Goal: Information Seeking & Learning: Learn about a topic

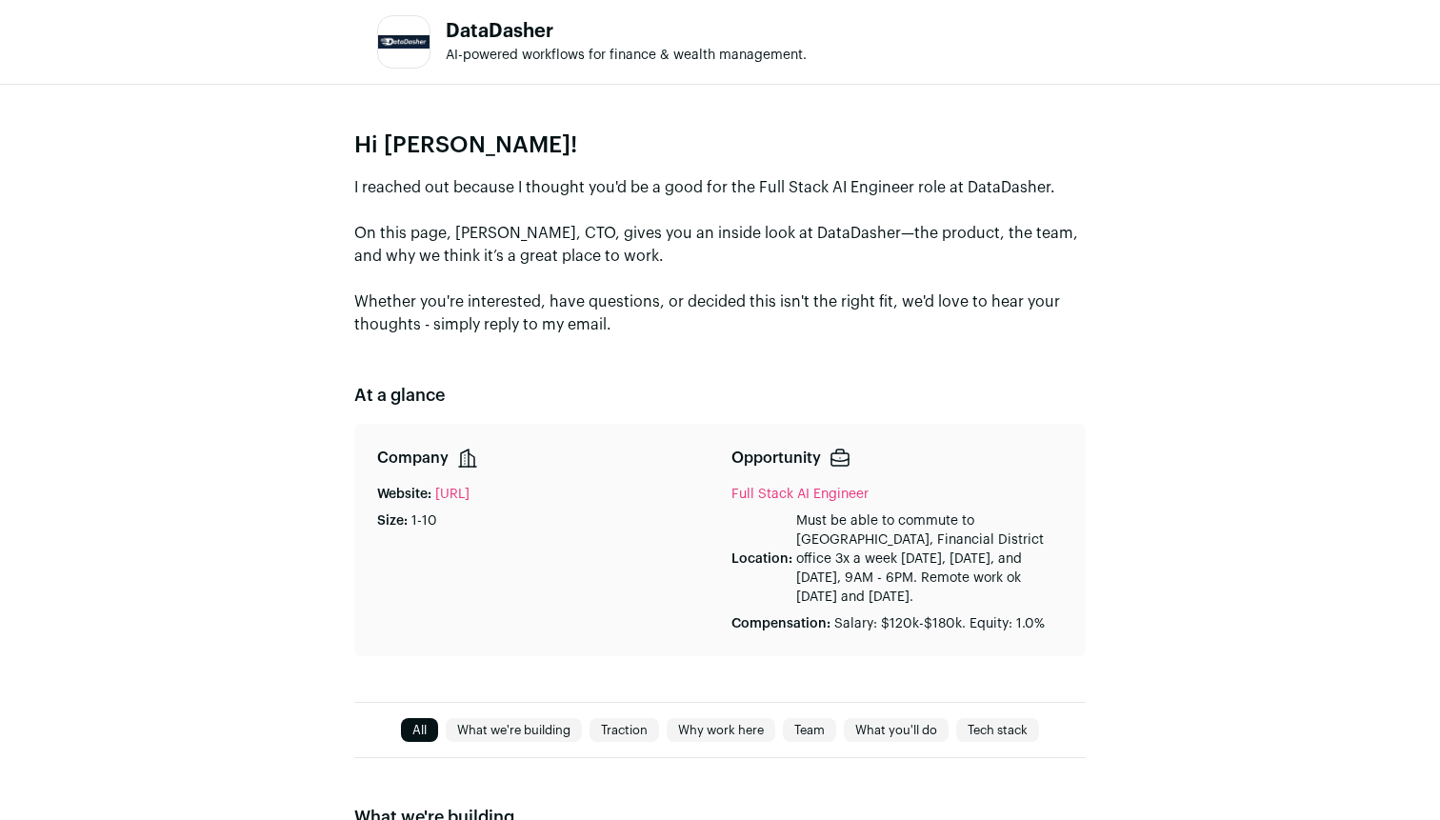
click at [801, 541] on p "Must be able to commute to [GEOGRAPHIC_DATA], Financial District office 3x a we…" at bounding box center [929, 559] width 267 height 95
drag, startPoint x: 976, startPoint y: 524, endPoint x: 969, endPoint y: 540, distance: 17.5
click at [969, 540] on p "Must be able to commute to [GEOGRAPHIC_DATA], Financial District office 3x a we…" at bounding box center [929, 559] width 267 height 95
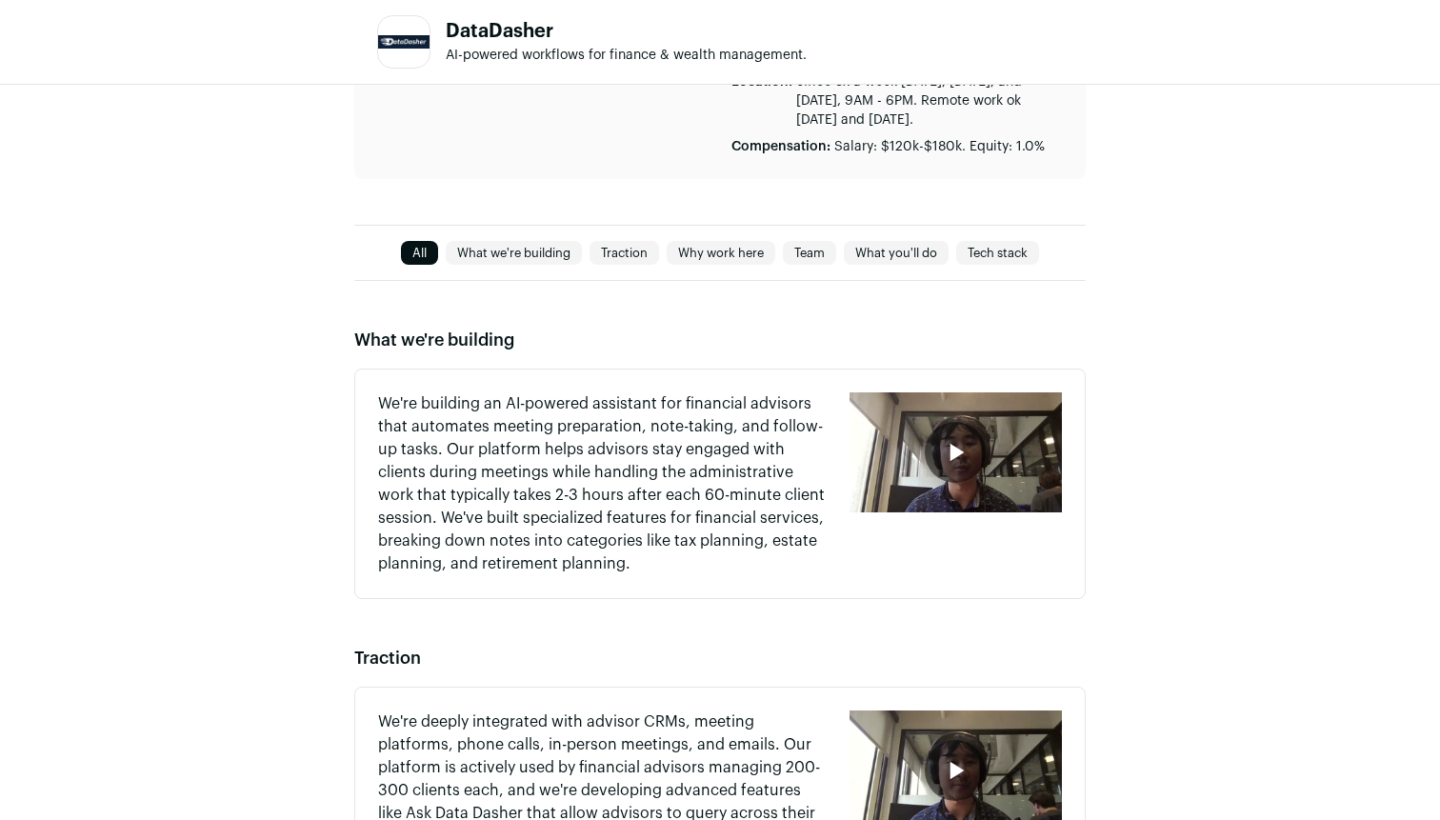
click at [519, 259] on link "What we're building" at bounding box center [514, 253] width 136 height 23
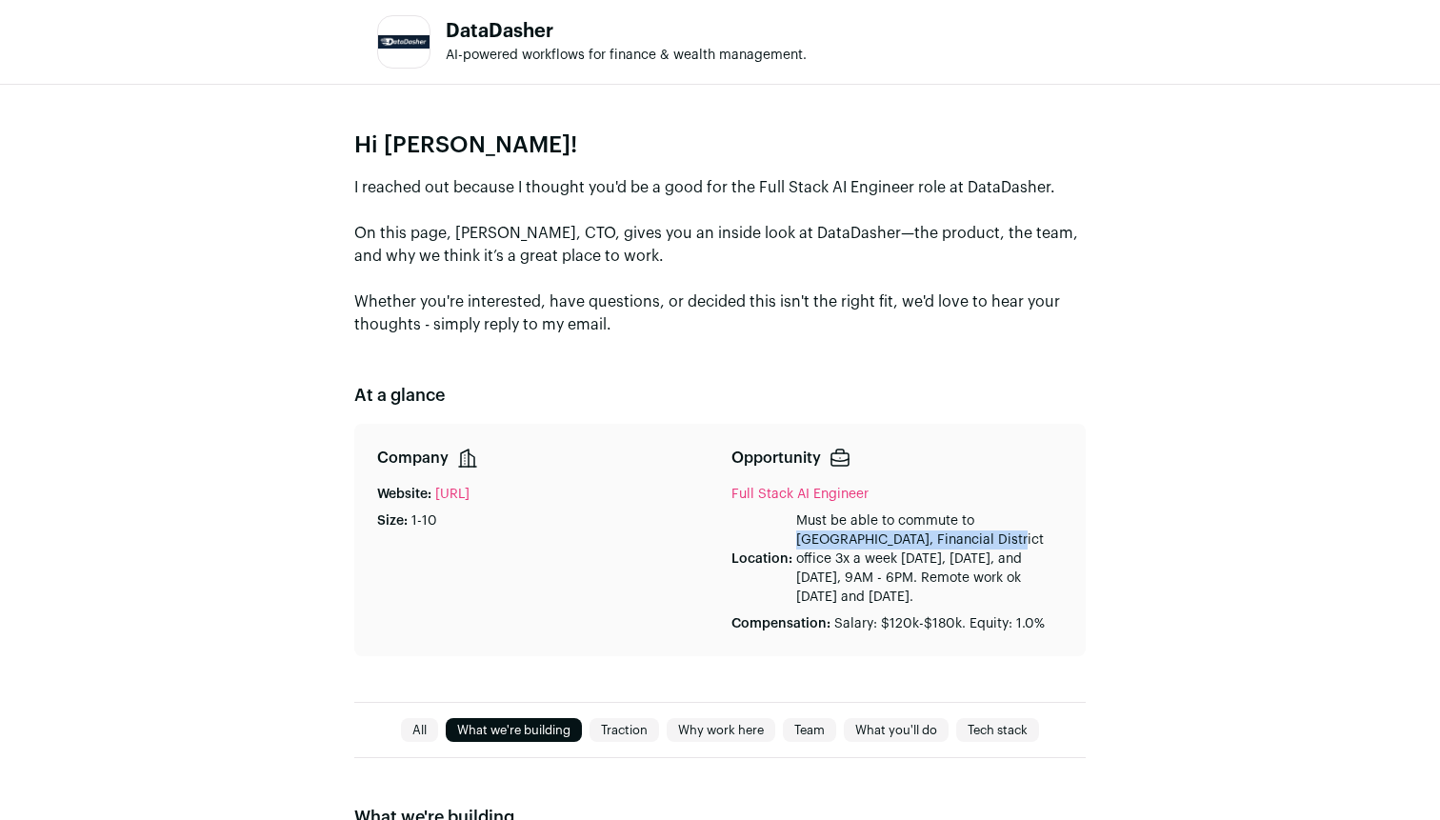
click at [781, 488] on link "Full Stack AI Engineer" at bounding box center [800, 494] width 137 height 13
drag, startPoint x: 351, startPoint y: 297, endPoint x: 619, endPoint y: 320, distance: 269.6
click at [619, 320] on div "Hi [PERSON_NAME]! I reached out because I thought you'd be a good for the Full …" at bounding box center [720, 393] width 1440 height 617
click at [619, 320] on p "I reached out because I thought you'd be a good for the Full Stack AI Engineer …" at bounding box center [720, 256] width 732 height 160
drag, startPoint x: 619, startPoint y: 320, endPoint x: 344, endPoint y: 223, distance: 292.0
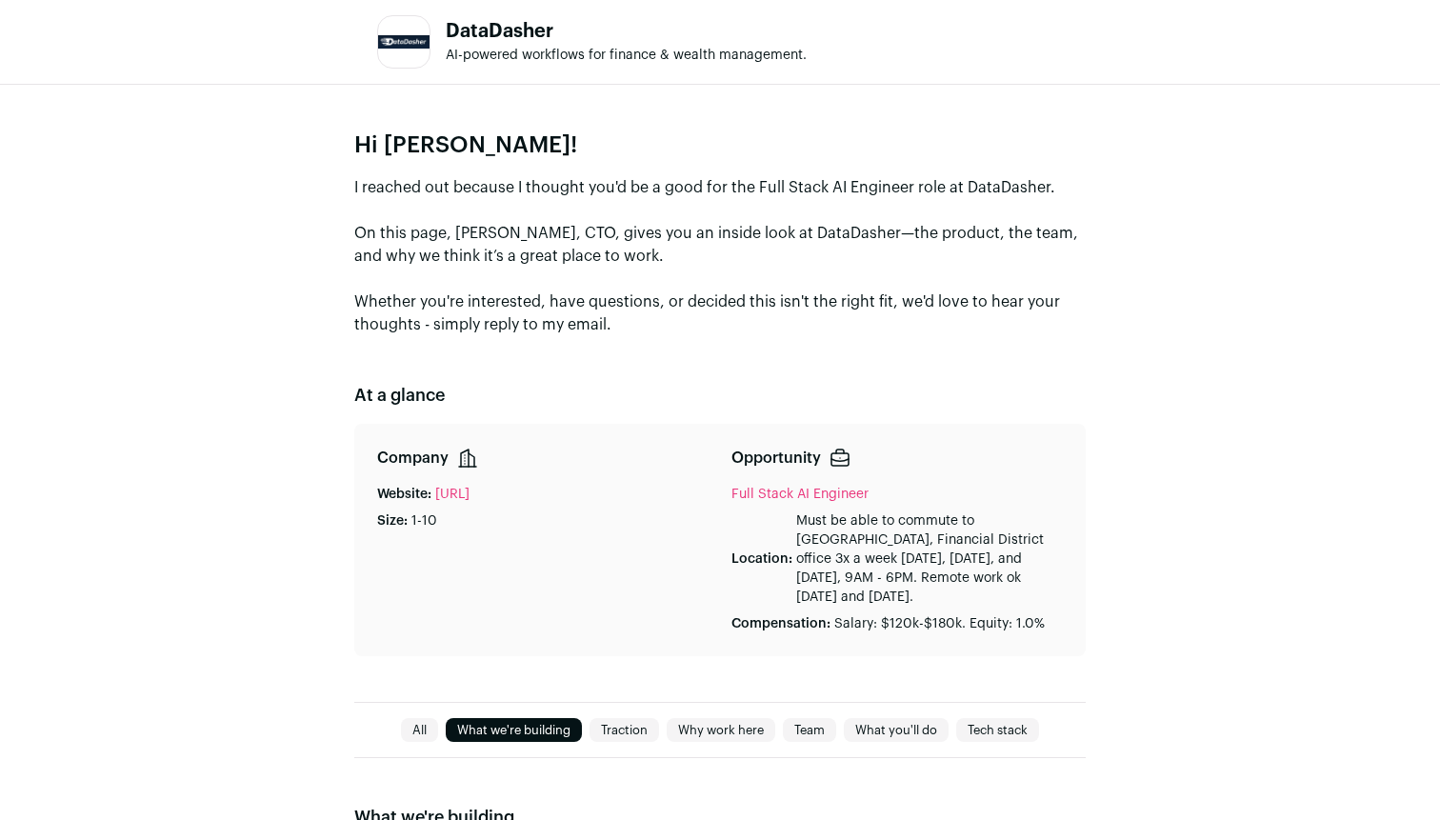
click at [344, 223] on div "Hi [PERSON_NAME]! I reached out because I thought you'd be a good for the Full …" at bounding box center [720, 393] width 1440 height 617
click at [412, 730] on link "All" at bounding box center [419, 730] width 37 height 23
